Goal: Navigation & Orientation: Find specific page/section

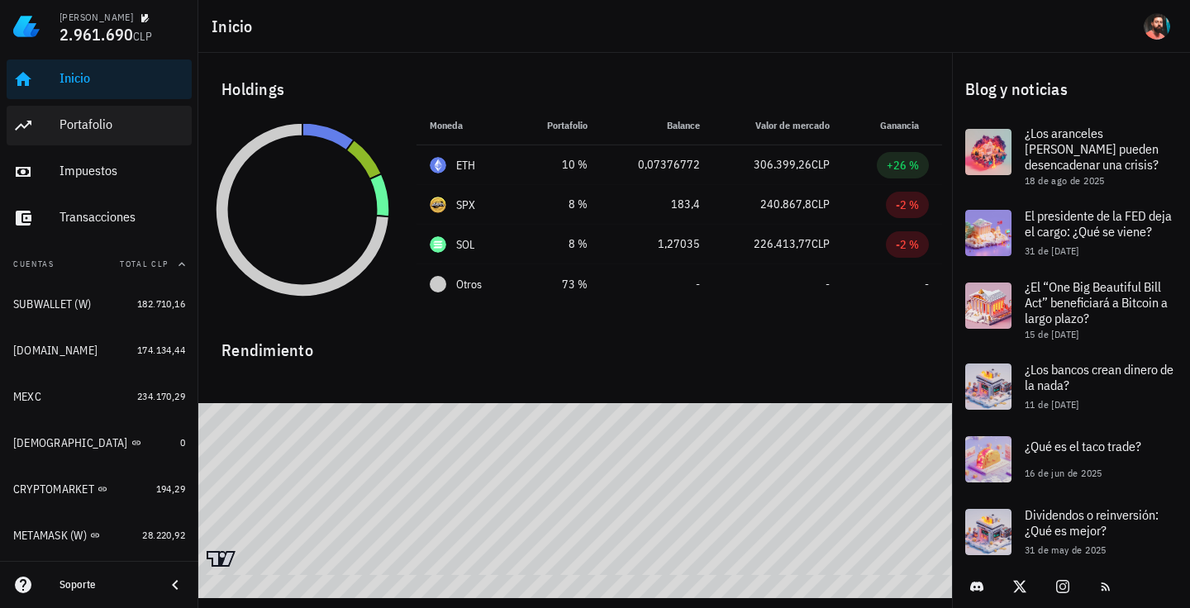
drag, startPoint x: 71, startPoint y: 102, endPoint x: 63, endPoint y: 114, distance: 14.9
click at [63, 112] on div "Inicio [GEOGRAPHIC_DATA] Impuestos [GEOGRAPHIC_DATA]" at bounding box center [99, 149] width 185 height 192
click at [63, 114] on div "Portafolio" at bounding box center [123, 125] width 126 height 37
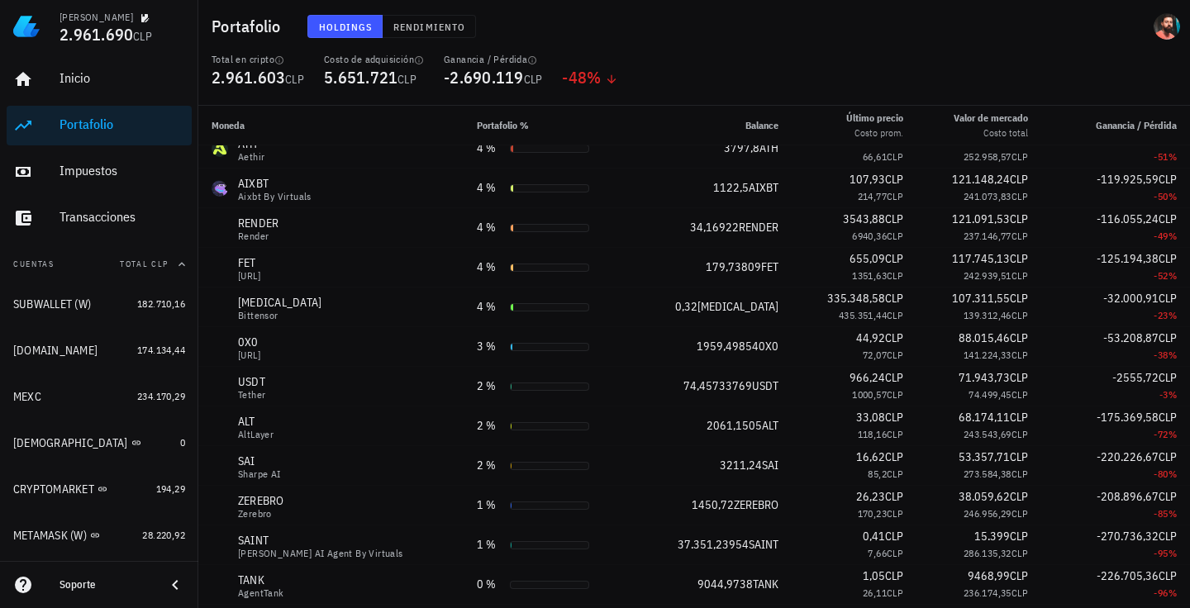
scroll to position [648, 0]
